Goal: Task Accomplishment & Management: Manage account settings

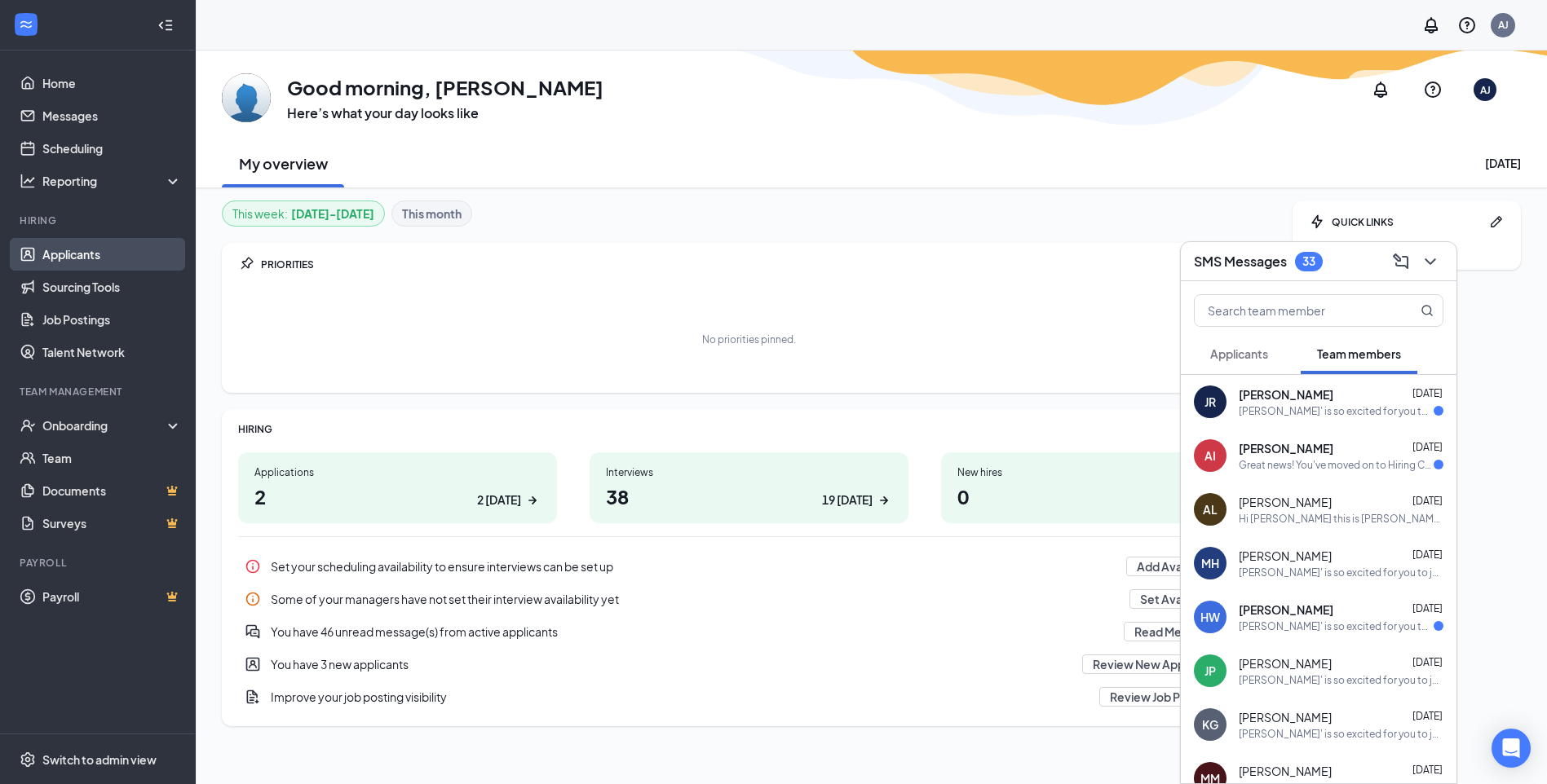
click at [68, 252] on link "Applicants" at bounding box center [112, 254] width 139 height 32
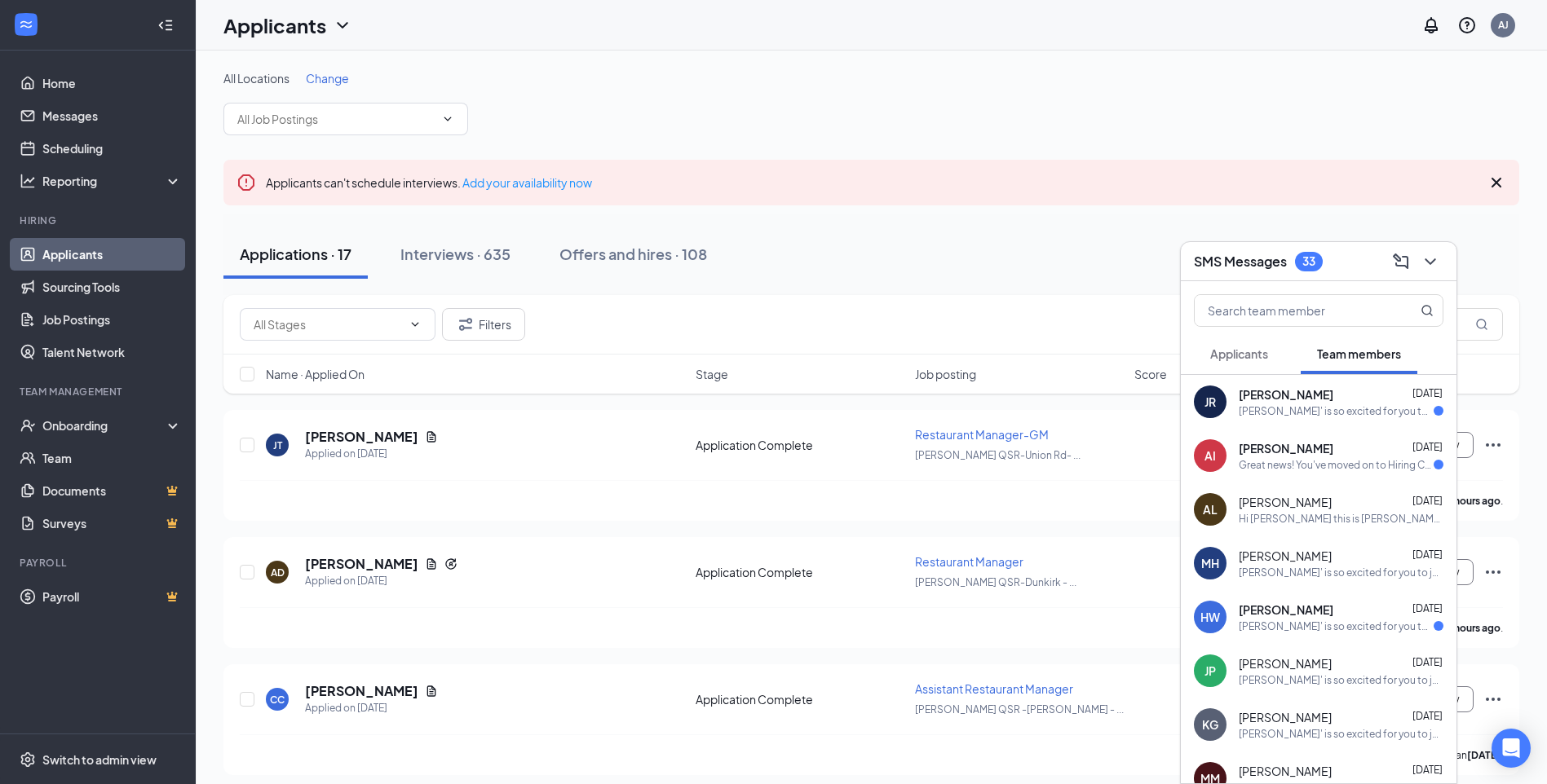
click at [1316, 264] on div "33" at bounding box center [1309, 261] width 13 height 14
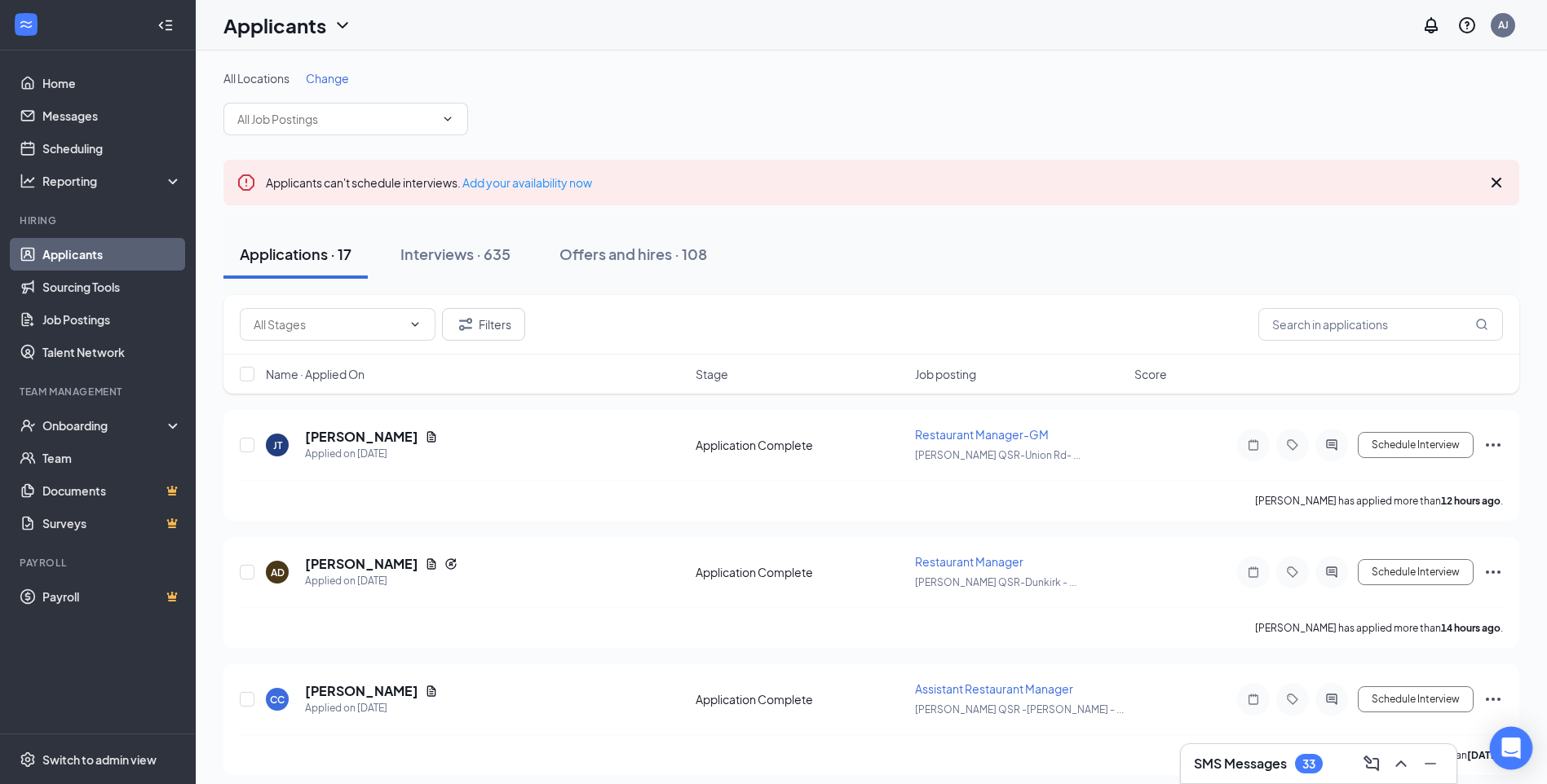
click at [1518, 752] on icon "Open Intercom Messenger" at bounding box center [1511, 748] width 21 height 21
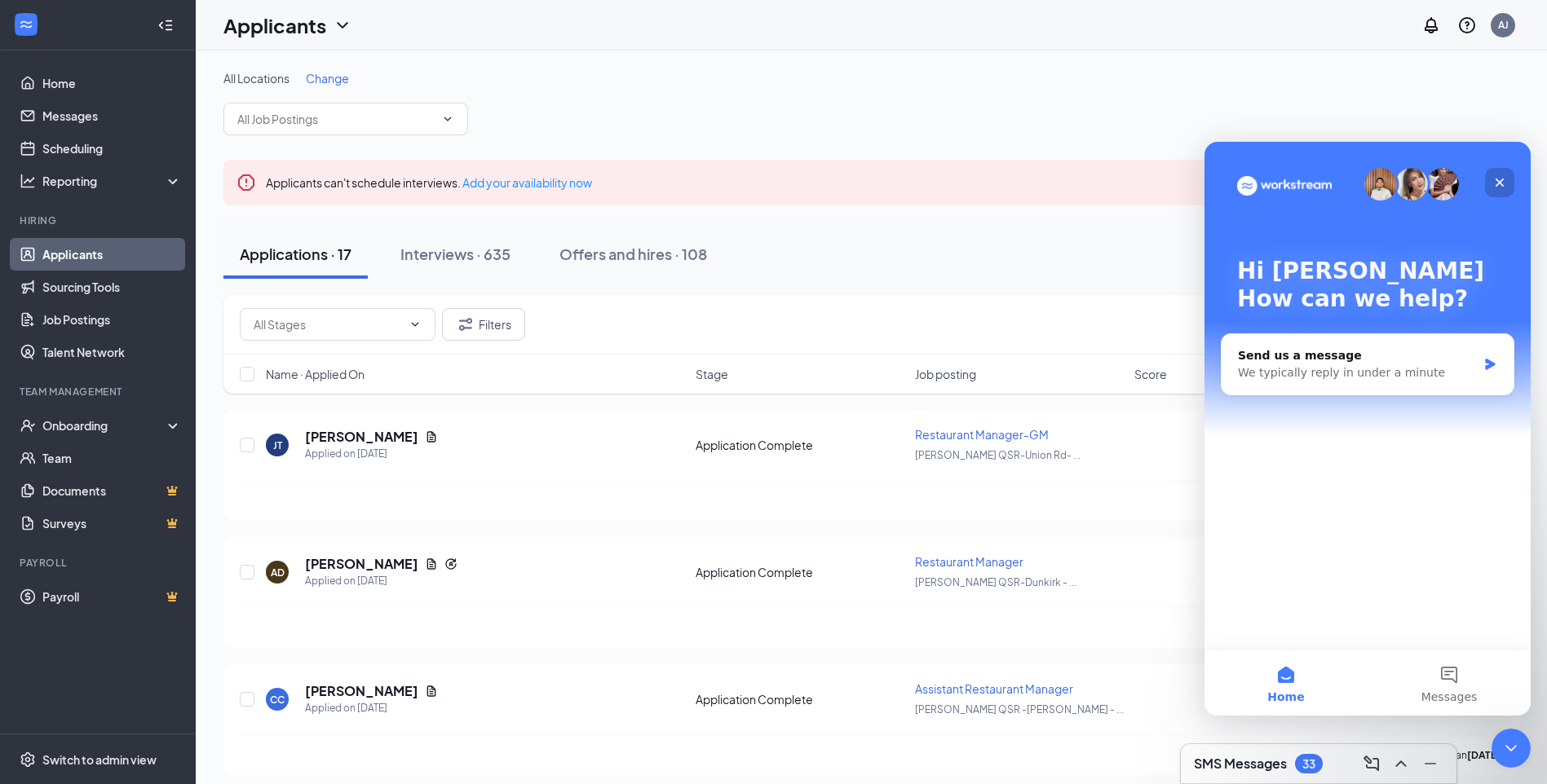
click at [1497, 179] on icon "Close" at bounding box center [1499, 183] width 9 height 9
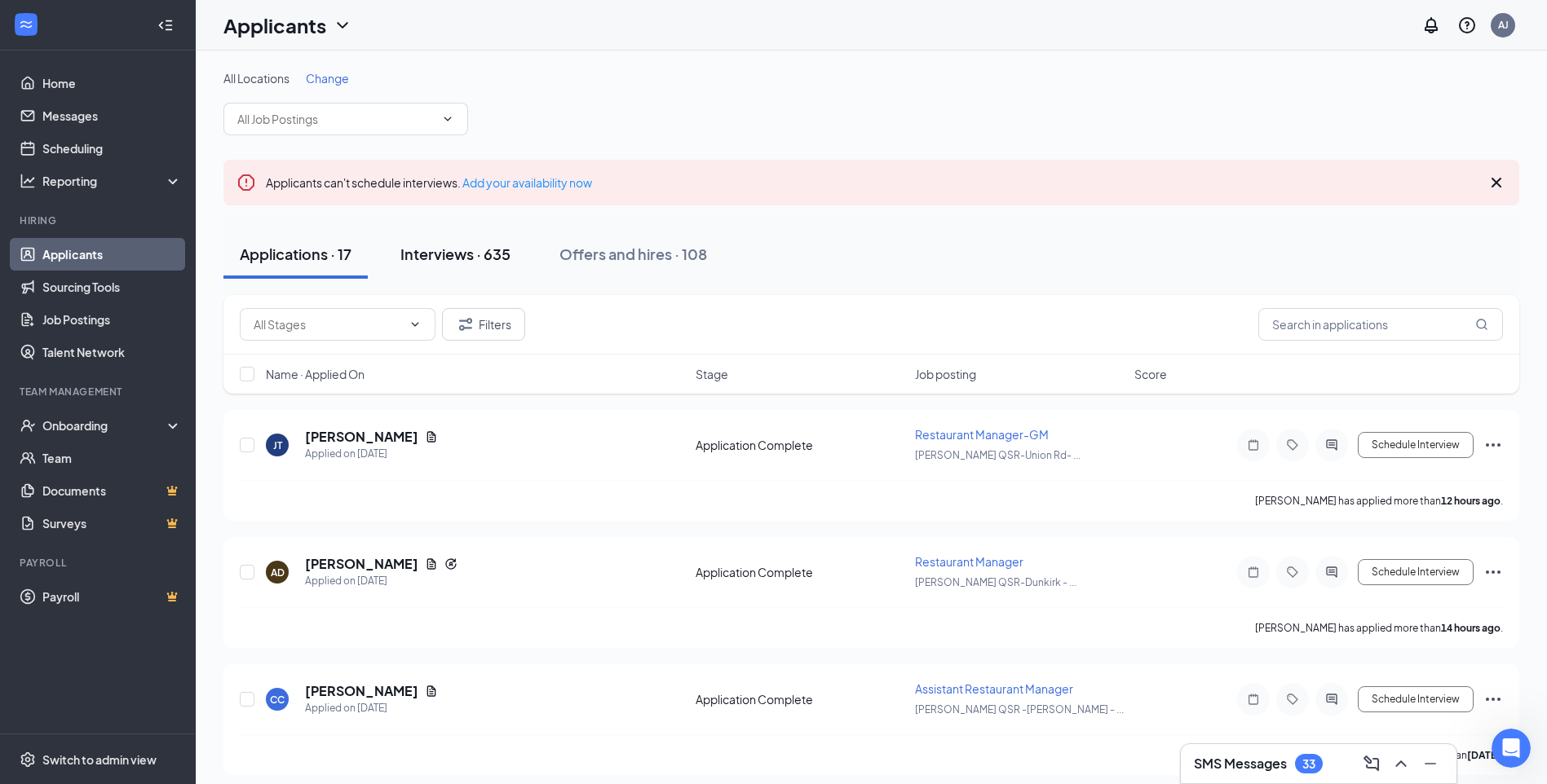
click at [450, 262] on div "Interviews · 635" at bounding box center [456, 253] width 110 height 20
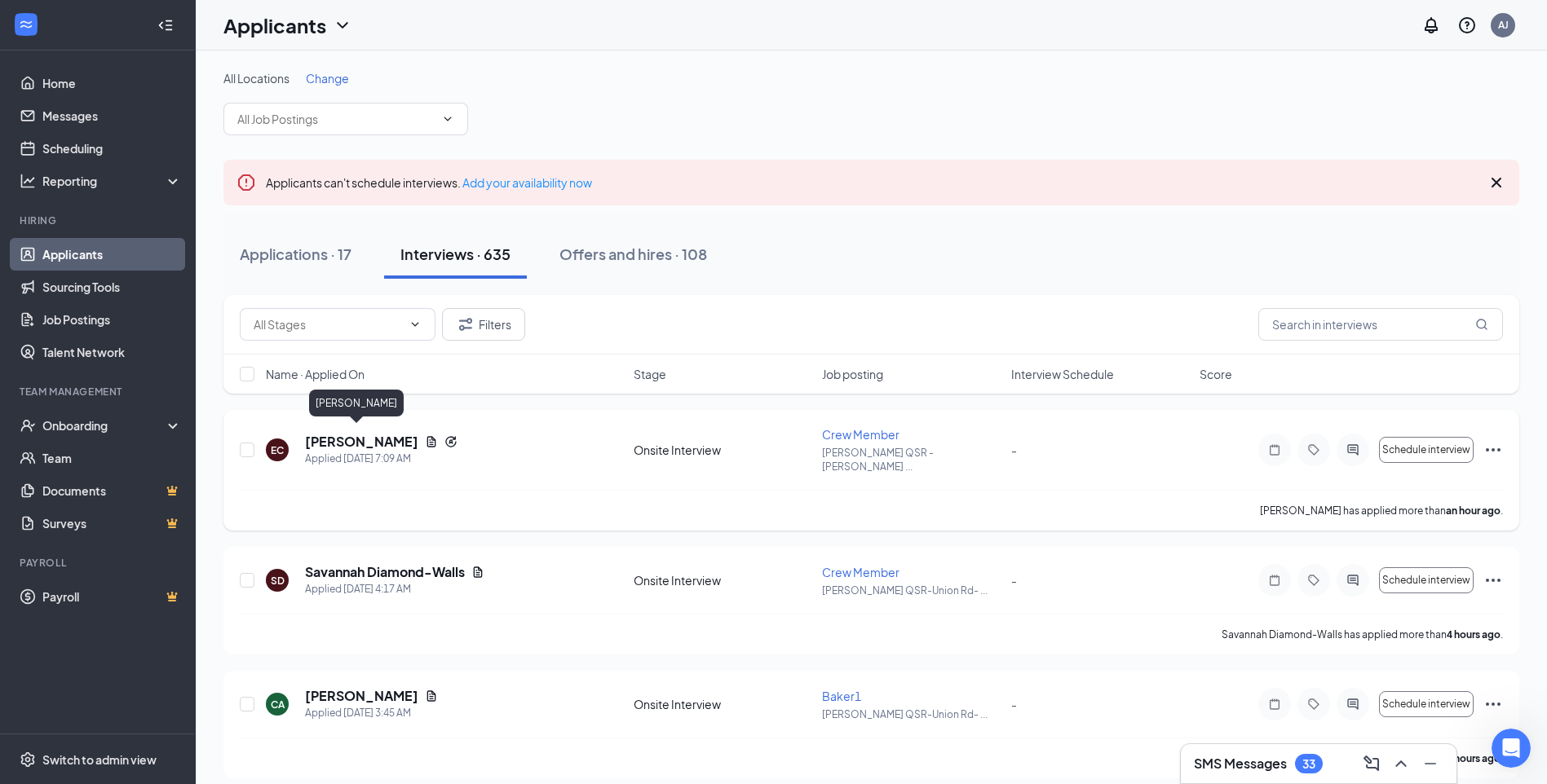
click at [357, 437] on h5 "[PERSON_NAME]" at bounding box center [361, 441] width 113 height 18
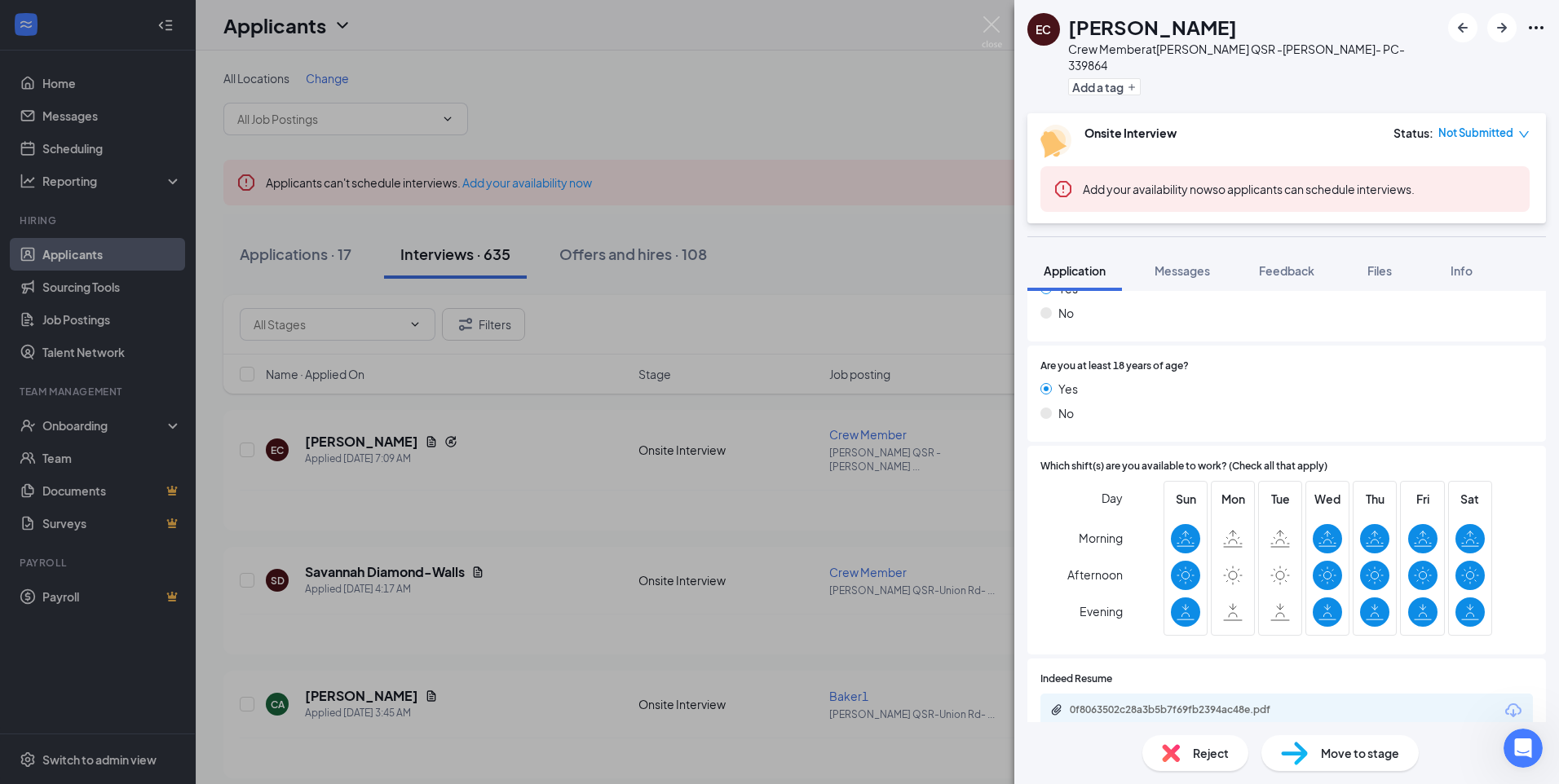
scroll to position [652, 0]
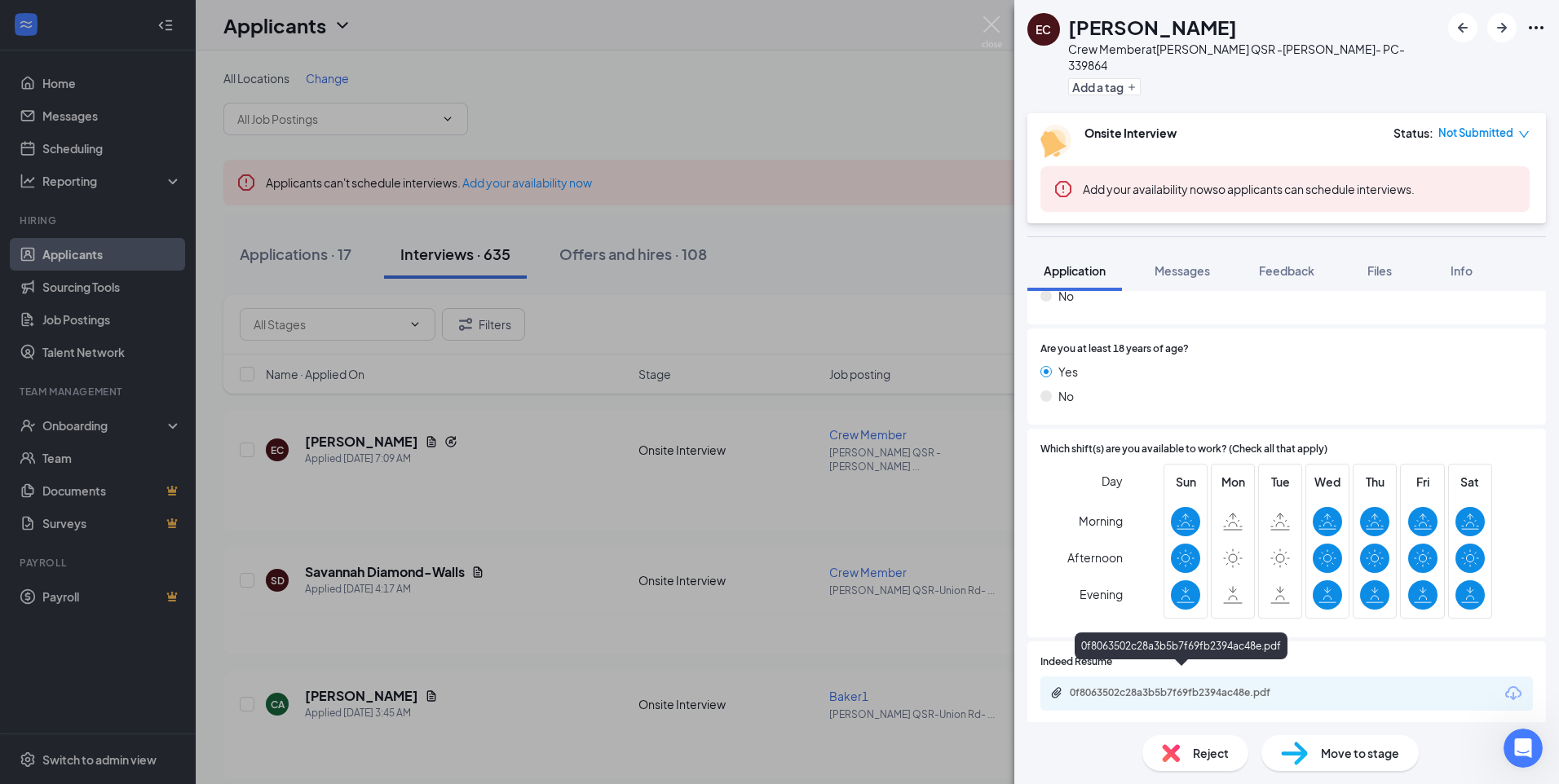
click at [1202, 686] on div "0f8063502c28a3b5b7f69fb2394ac48e.pdf" at bounding box center [1184, 693] width 228 height 13
click at [989, 27] on img at bounding box center [991, 31] width 20 height 31
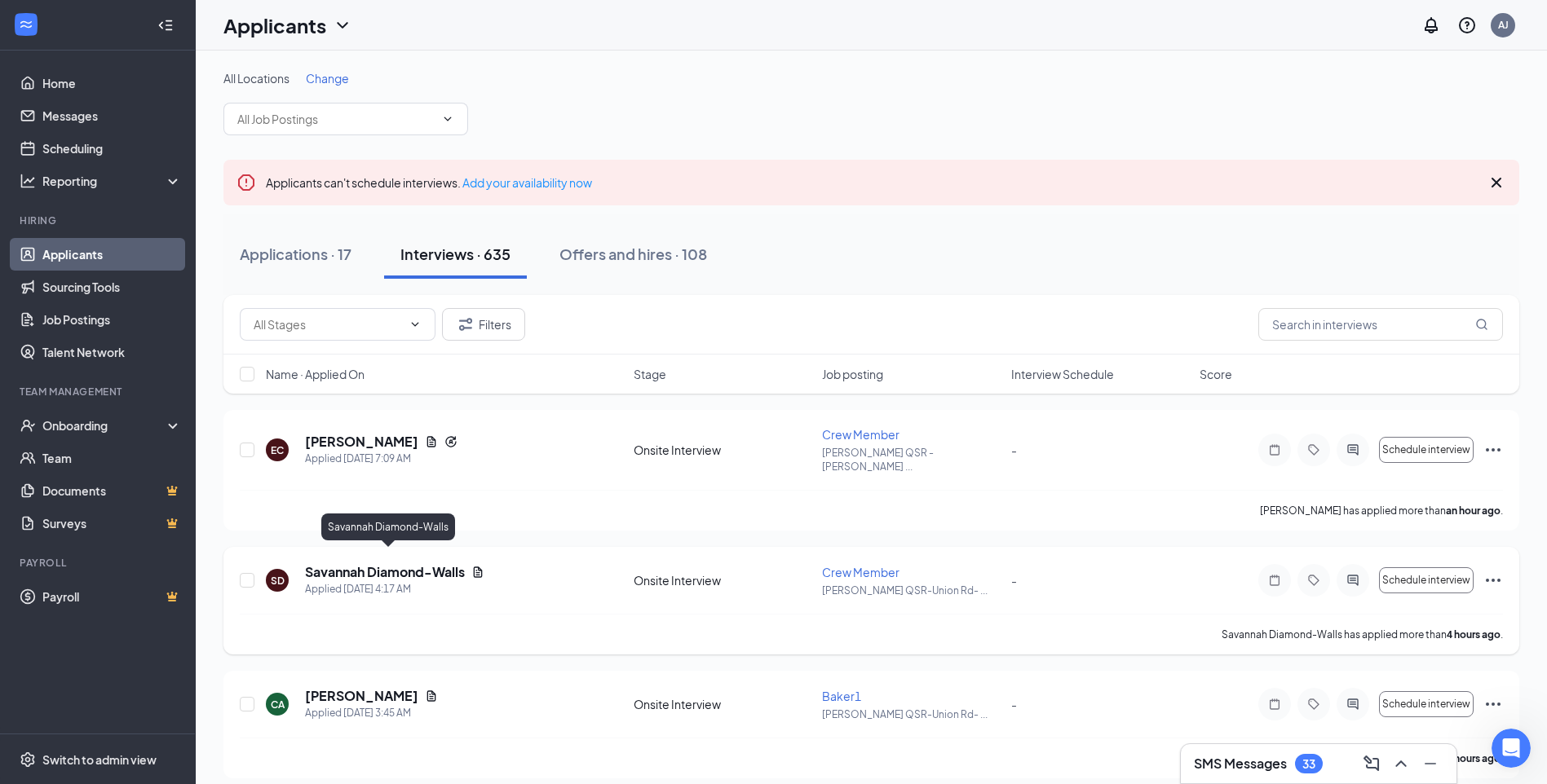
click at [354, 563] on h5 "Savannah Diamond-Walls" at bounding box center [385, 572] width 160 height 18
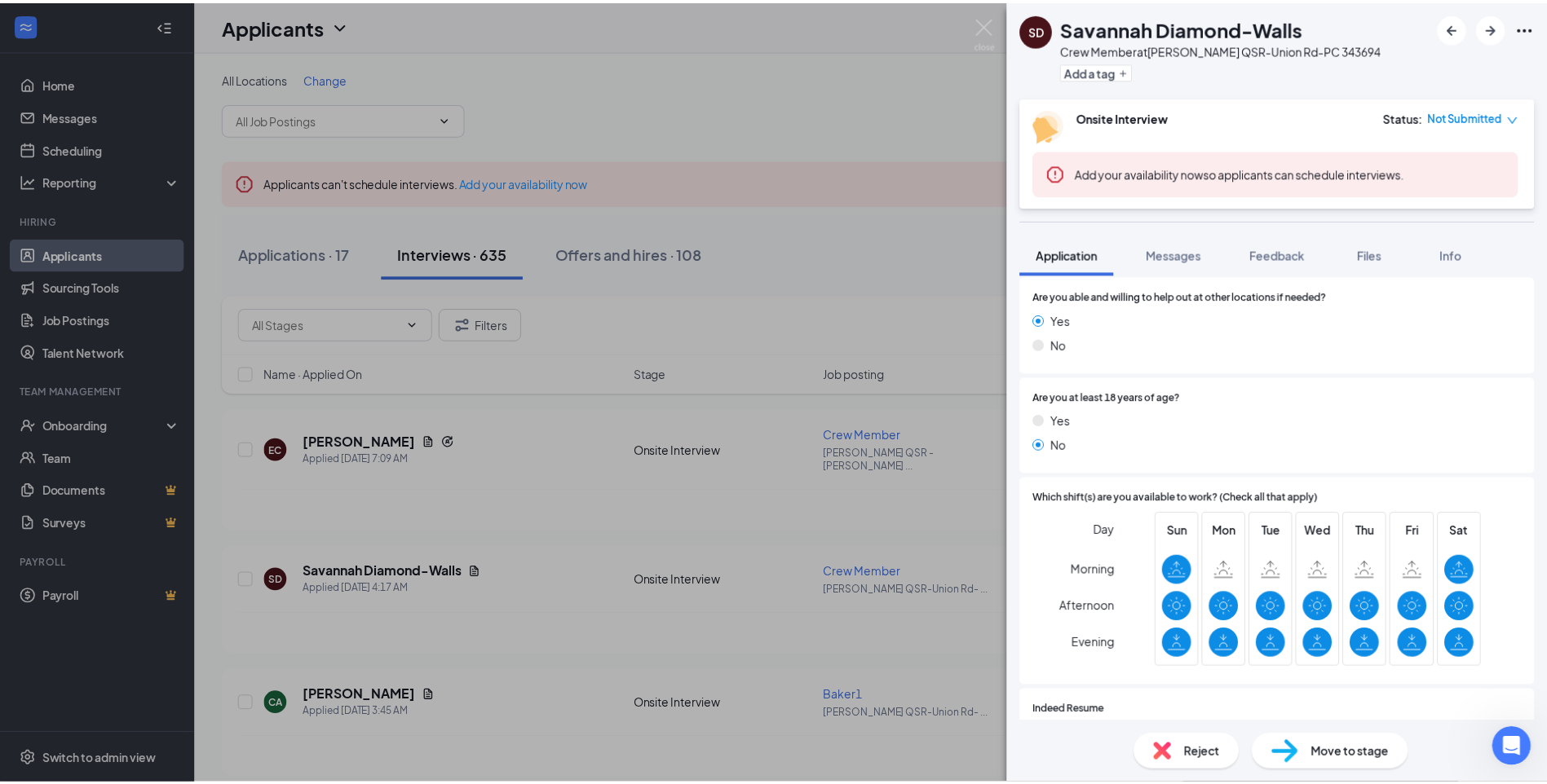
scroll to position [734, 0]
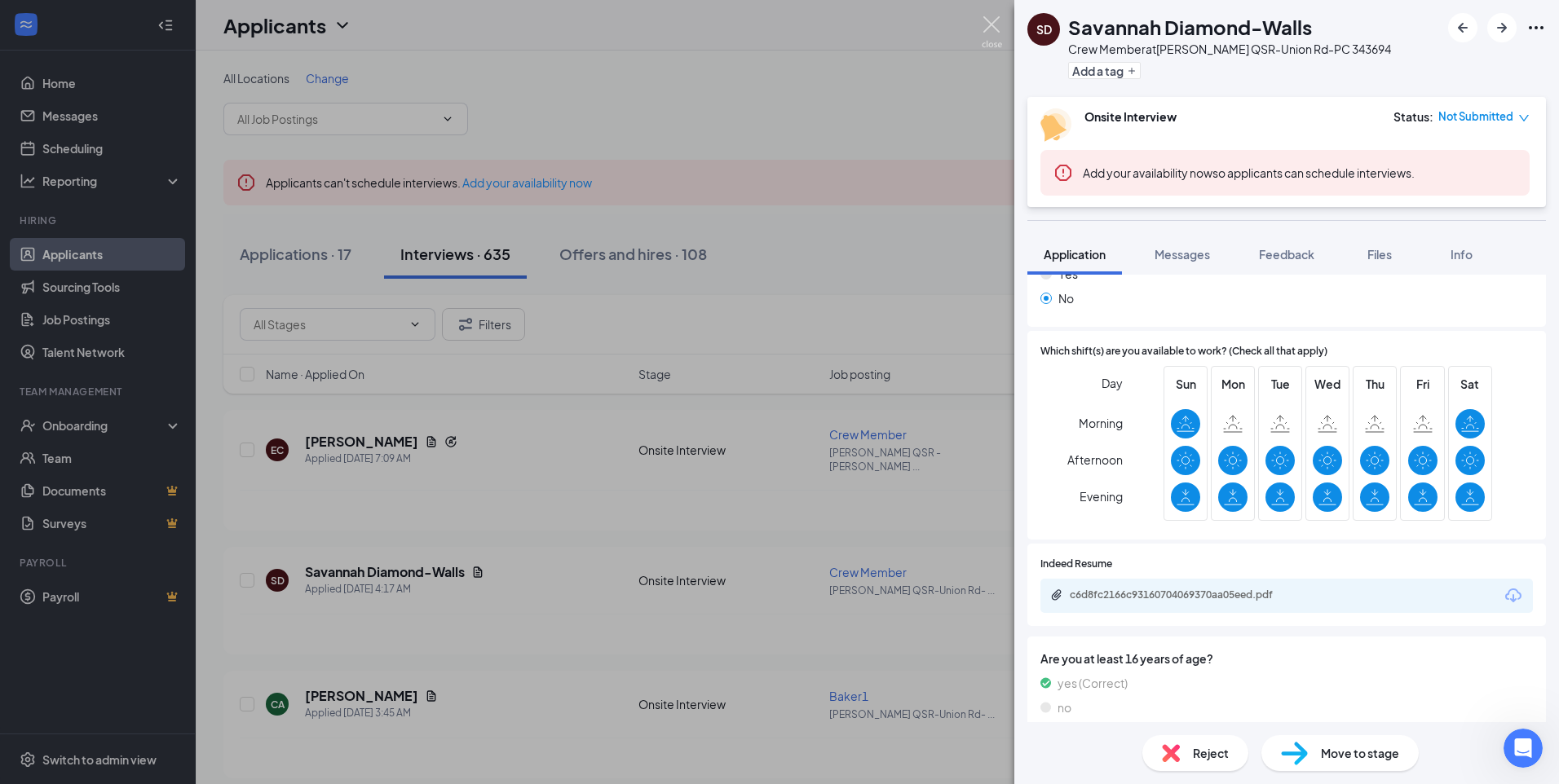
click at [991, 26] on img at bounding box center [991, 31] width 20 height 31
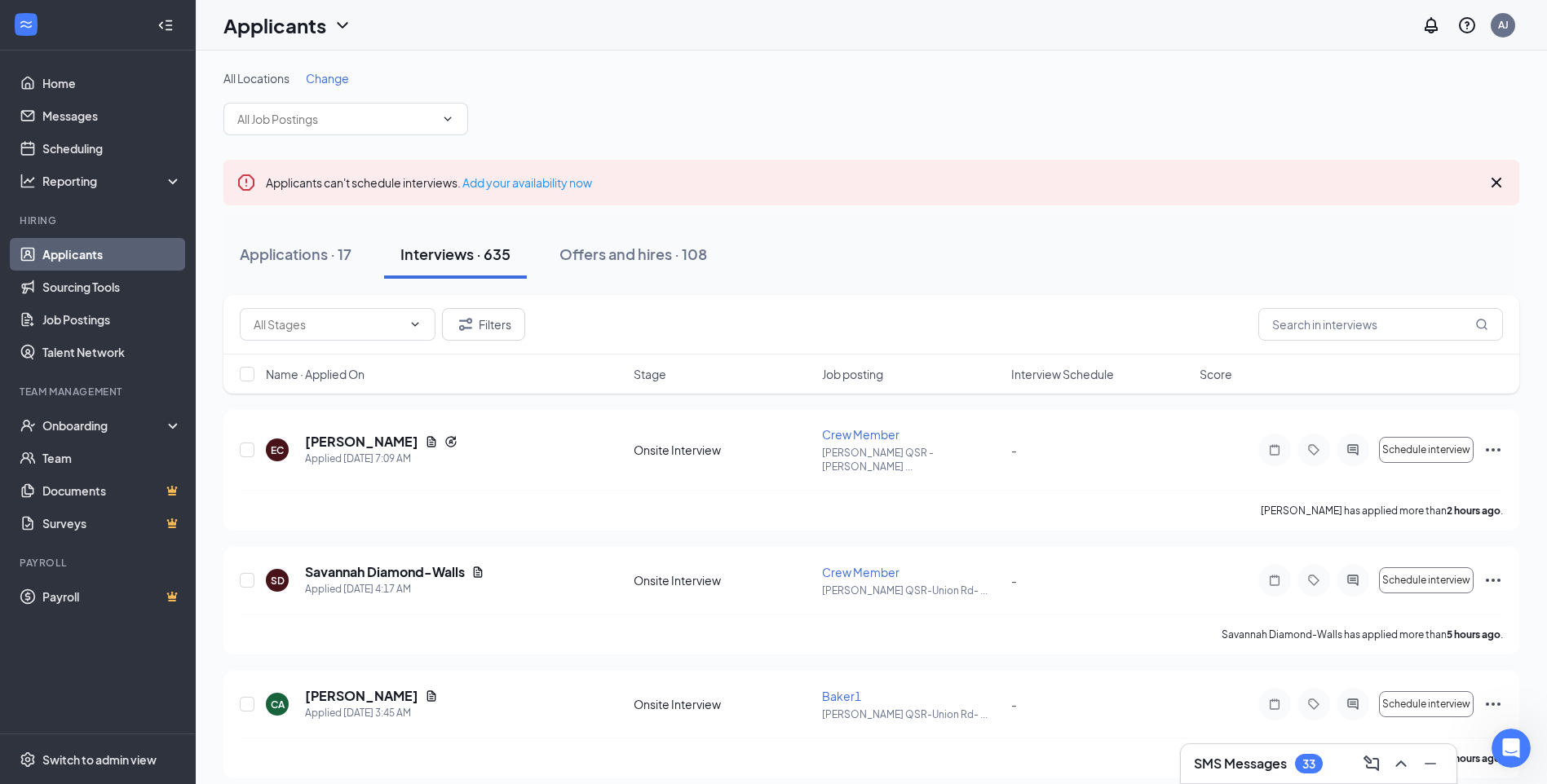
click at [67, 249] on link "Applicants" at bounding box center [112, 254] width 139 height 32
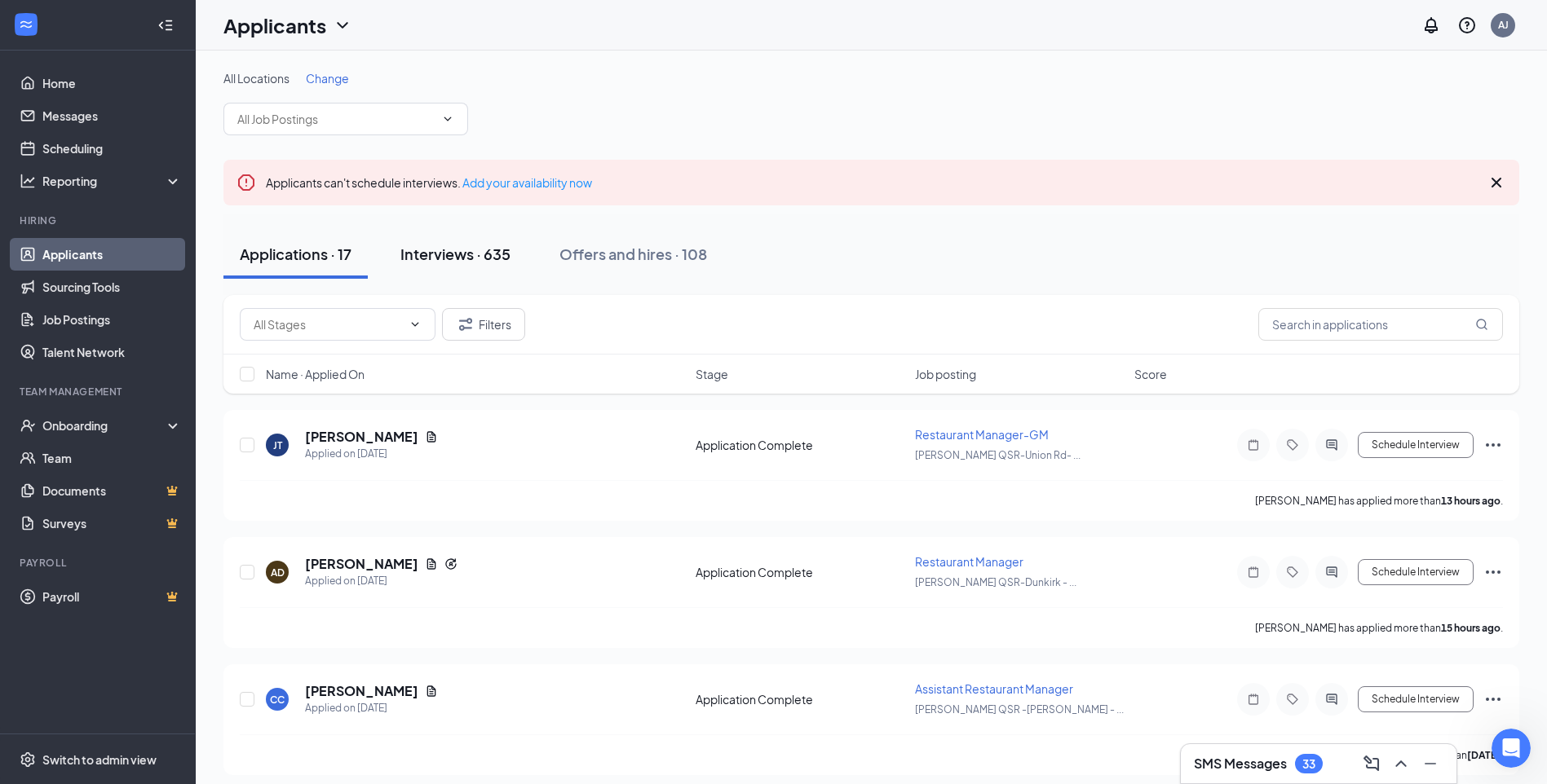
click at [446, 255] on div "Interviews · 635" at bounding box center [456, 253] width 110 height 20
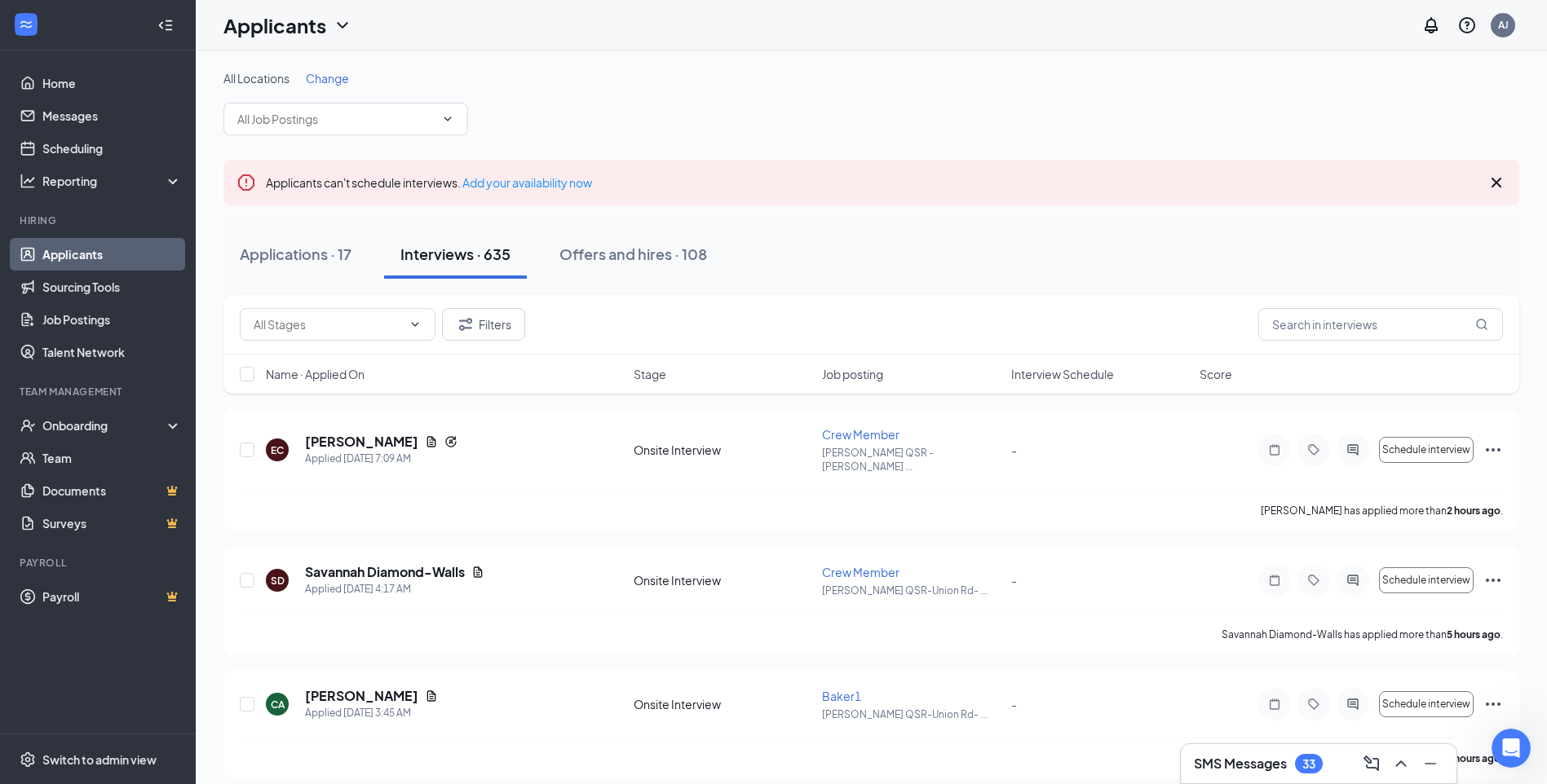
click at [66, 265] on link "Applicants" at bounding box center [112, 254] width 139 height 32
